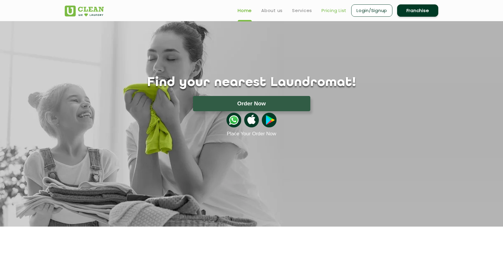
click at [337, 10] on link "Pricing List" at bounding box center [333, 10] width 25 height 7
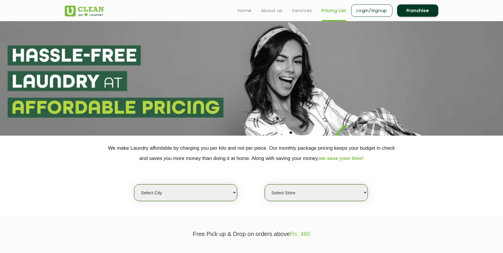
click at [180, 193] on select "Select city [GEOGRAPHIC_DATA] [GEOGRAPHIC_DATA] [GEOGRAPHIC_DATA] [GEOGRAPHIC_D…" at bounding box center [185, 193] width 103 height 17
select select "6"
click at [315, 191] on select "Select Store [GEOGRAPHIC_DATA] [GEOGRAPHIC_DATA] UClean KR [GEOGRAPHIC_DATA] [G…" at bounding box center [316, 193] width 103 height 17
click at [321, 189] on select "Select Store [GEOGRAPHIC_DATA] [GEOGRAPHIC_DATA] UClean KR [GEOGRAPHIC_DATA] [G…" at bounding box center [316, 193] width 103 height 17
select select "483"
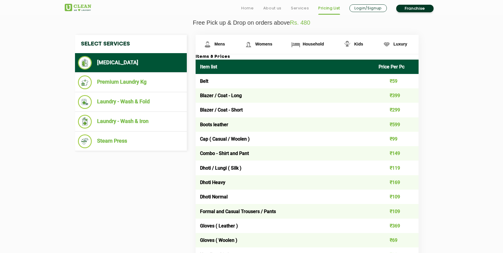
scroll to position [201, 0]
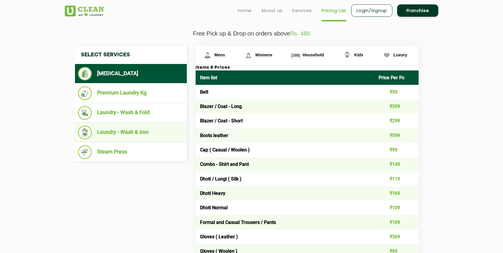
click at [142, 135] on li "Laundry - Wash & Iron" at bounding box center [131, 133] width 106 height 14
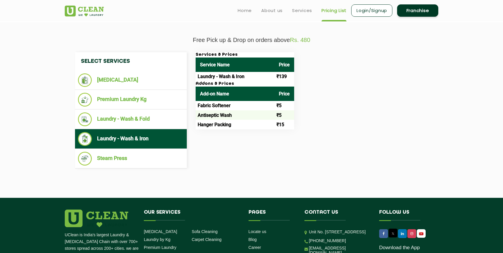
scroll to position [189, 0]
